Goal: Task Accomplishment & Management: Manage account settings

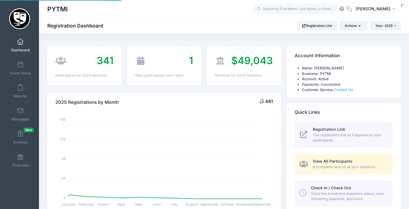
select select
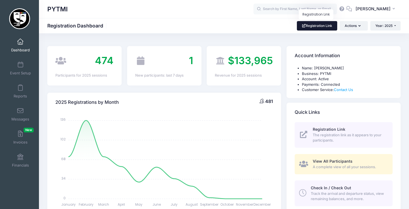
click at [315, 26] on link "Registration Link" at bounding box center [317, 25] width 40 height 9
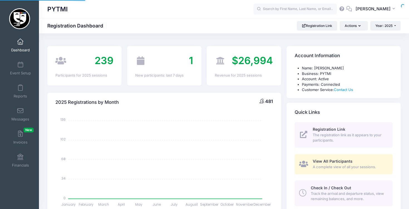
select select
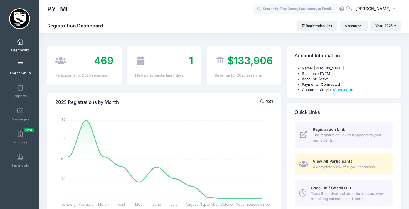
click at [18, 71] on span "Event Setup" at bounding box center [20, 73] width 21 height 5
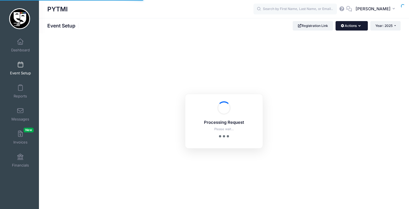
click at [350, 28] on button "Actions" at bounding box center [351, 25] width 32 height 9
click at [359, 26] on icon "button" at bounding box center [360, 26] width 4 height 0
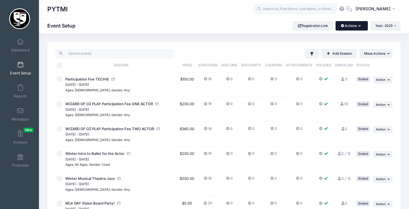
click at [362, 24] on button "Actions" at bounding box center [351, 25] width 32 height 9
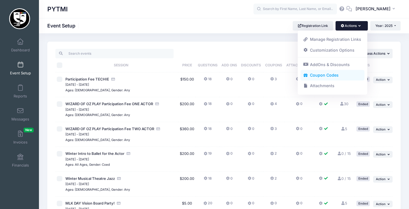
click at [335, 73] on link "Coupon Codes" at bounding box center [332, 75] width 64 height 11
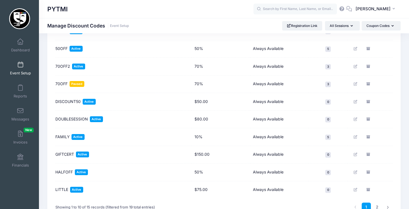
scroll to position [84, 0]
